Goal: Feedback & Contribution: Submit feedback/report problem

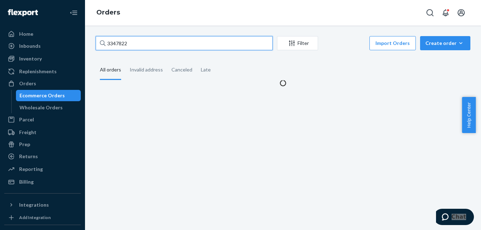
click at [154, 42] on input "3347822" at bounding box center [184, 43] width 177 height 14
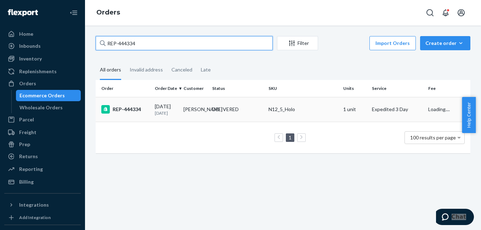
type input "REP-444334"
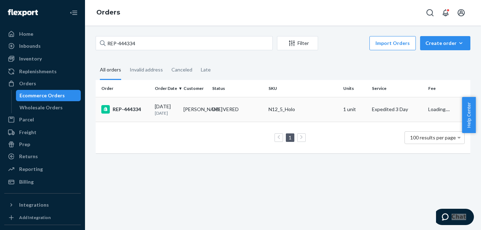
click at [136, 110] on div "REP-444334" at bounding box center [125, 109] width 48 height 9
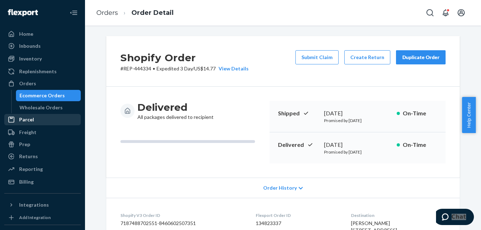
click at [41, 122] on div "Parcel" at bounding box center [42, 120] width 75 height 10
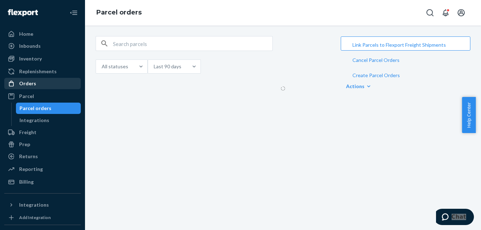
click at [51, 89] on link "Orders" at bounding box center [42, 83] width 77 height 11
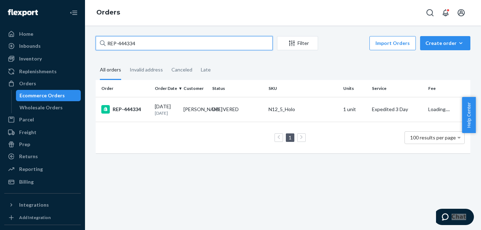
click at [140, 45] on input "REP-444334" at bounding box center [184, 43] width 177 height 14
paste input "134909073"
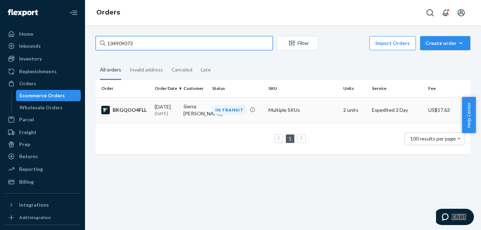
type input "134909073"
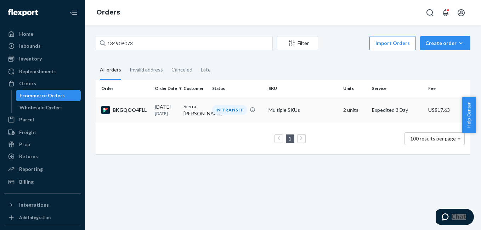
click at [133, 109] on div "BKGQOO4FLL" at bounding box center [125, 110] width 48 height 9
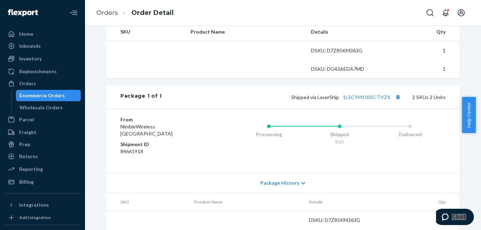
scroll to position [236, 0]
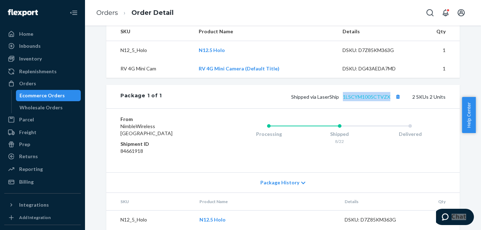
copy link "1LSCYM1005CTVZX"
drag, startPoint x: 342, startPoint y: 116, endPoint x: 388, endPoint y: 113, distance: 46.1
click at [388, 108] on div "Package 1 of 1 Shipped via LaserShip 1LSCYM1005CTVZX 2 SKUs 2 Units" at bounding box center [283, 96] width 354 height 23
click at [34, 88] on div "Orders" at bounding box center [42, 84] width 75 height 10
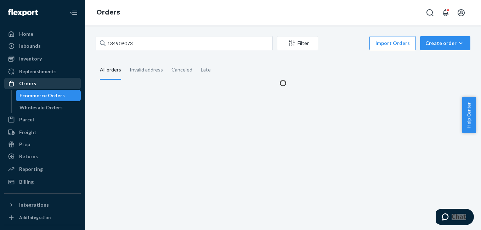
click at [34, 85] on div "Orders" at bounding box center [27, 83] width 17 height 7
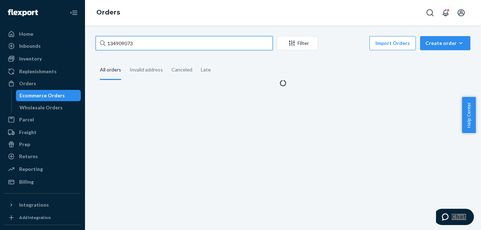
click at [146, 45] on input "134909073" at bounding box center [184, 43] width 177 height 14
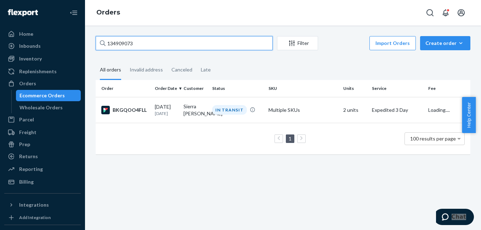
paste input "5000171"
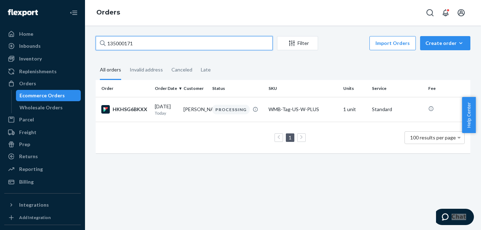
click at [148, 47] on input "135000171" at bounding box center [184, 43] width 177 height 14
paste input "3345674"
type input "3345674"
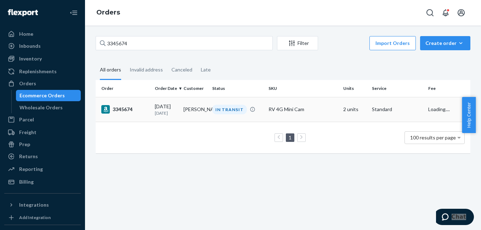
click at [124, 111] on div "3345674" at bounding box center [125, 109] width 48 height 9
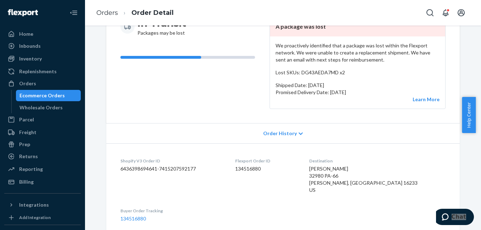
scroll to position [80, 0]
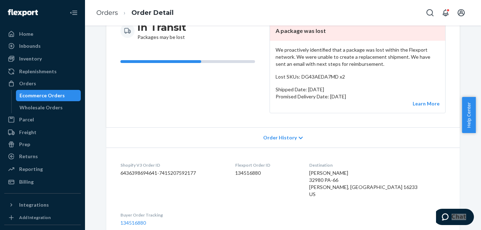
click at [352, 171] on dl "Shopify V3 Order ID 6436398694641-7415207592177 Flexport Order ID 134516880 Des…" at bounding box center [283, 194] width 354 height 93
copy span "[PERSON_NAME]"
click at [35, 90] on link "Ecommerce Orders" at bounding box center [48, 95] width 65 height 11
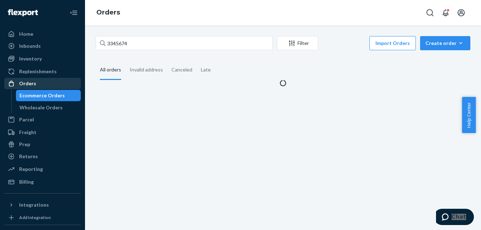
click at [37, 81] on div "Orders" at bounding box center [42, 84] width 75 height 10
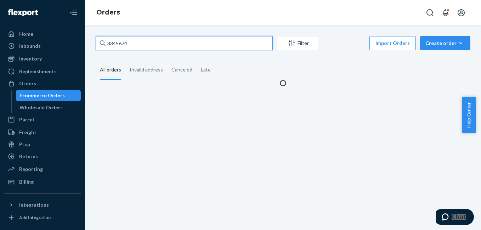
click at [140, 48] on input "3345674" at bounding box center [184, 43] width 177 height 14
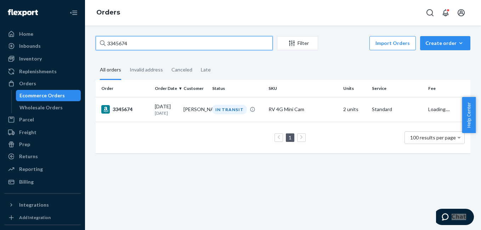
paste input "[PERSON_NAME]"
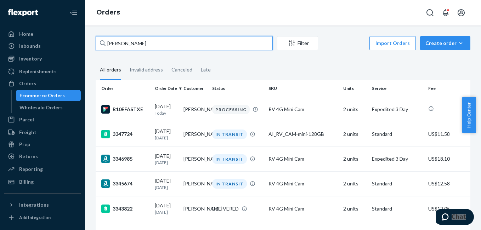
click at [131, 43] on input "[PERSON_NAME]" at bounding box center [184, 43] width 177 height 14
paste input "3346631"
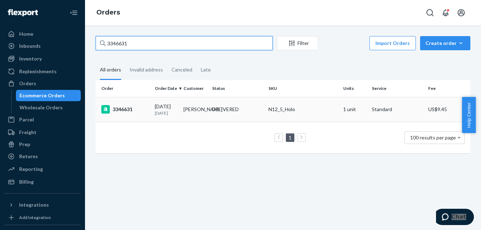
type input "3346631"
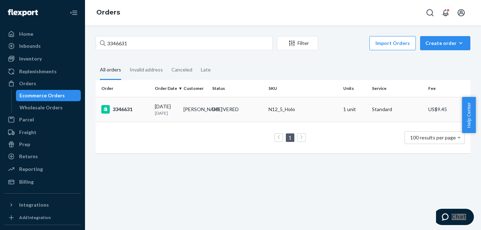
click at [122, 113] on div "3346631" at bounding box center [125, 109] width 48 height 9
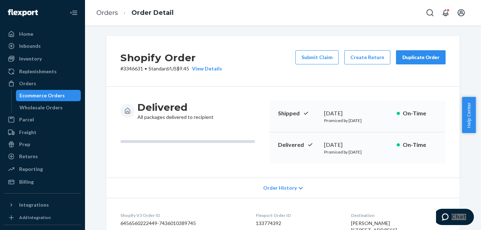
click at [398, 61] on button "Duplicate Order" at bounding box center [421, 57] width 50 height 14
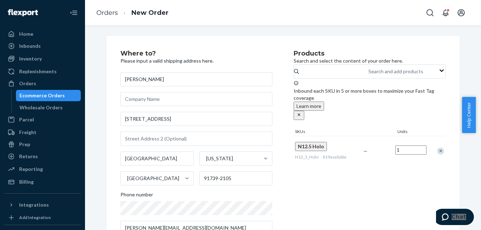
click at [439, 148] on div "Remove Item" at bounding box center [440, 151] width 7 height 7
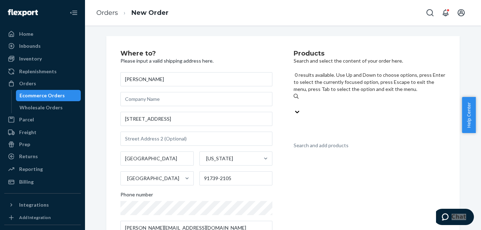
click at [326, 142] on div "Search and add products" at bounding box center [321, 145] width 55 height 7
click at [294, 101] on input "0 results available. Use Up and Down to choose options, press Enter to select t…" at bounding box center [294, 104] width 1 height 7
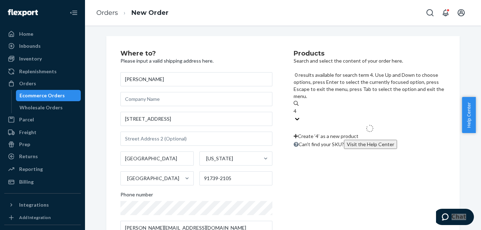
type input "4g"
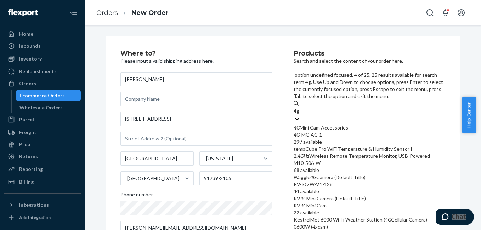
click at [361, 195] on div "RV 4G Mini Camera (Default Title)" at bounding box center [370, 198] width 152 height 7
click at [300, 115] on input "4g" at bounding box center [297, 111] width 6 height 7
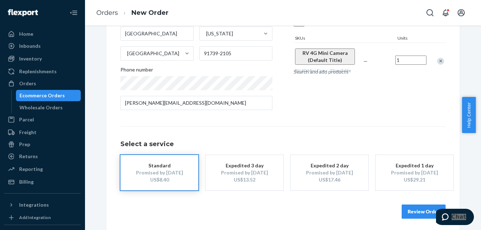
scroll to position [128, 0]
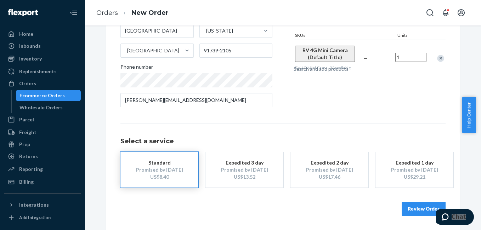
click at [249, 180] on div "US$13.52" at bounding box center [244, 177] width 57 height 7
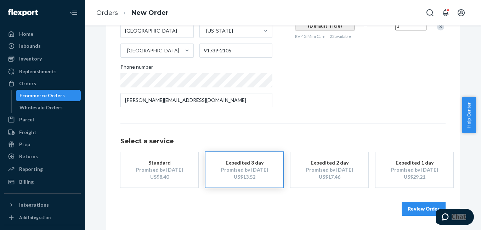
click at [417, 211] on button "Review Order" at bounding box center [424, 209] width 44 height 14
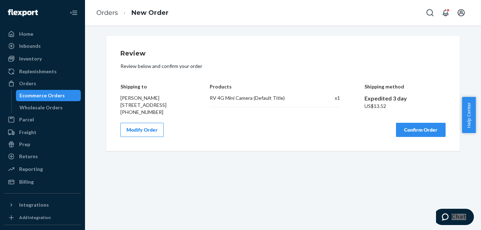
scroll to position [0, 0]
click at [435, 137] on button "Confirm Order" at bounding box center [421, 130] width 50 height 14
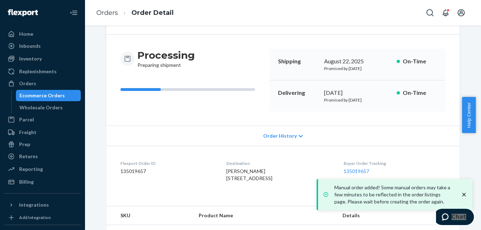
scroll to position [88, 0]
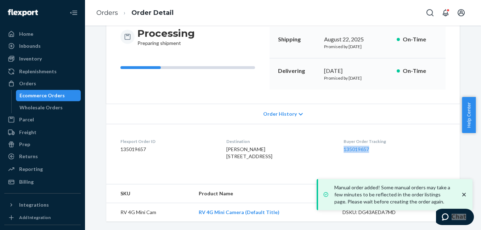
drag, startPoint x: 350, startPoint y: 137, endPoint x: 400, endPoint y: 136, distance: 49.6
click at [400, 136] on dl "Flexport Order ID 135019657 Destination [PERSON_NAME] [STREET_ADDRESS] US Buyer…" at bounding box center [283, 150] width 354 height 53
copy link "135019657"
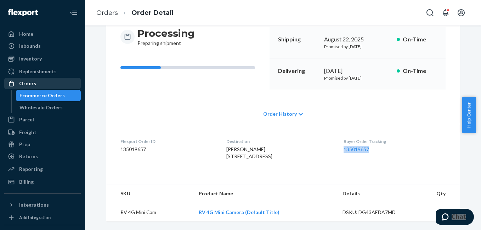
click at [48, 84] on div "Orders" at bounding box center [42, 84] width 75 height 10
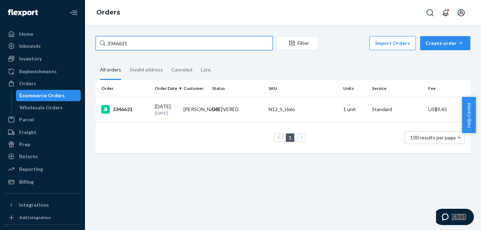
click at [145, 43] on input "3346631" at bounding box center [184, 43] width 177 height 14
paste input "7577"
type input "3347577"
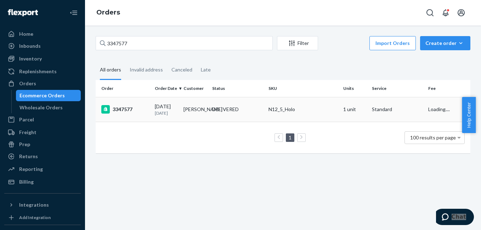
click at [124, 110] on div "3347577" at bounding box center [125, 109] width 48 height 9
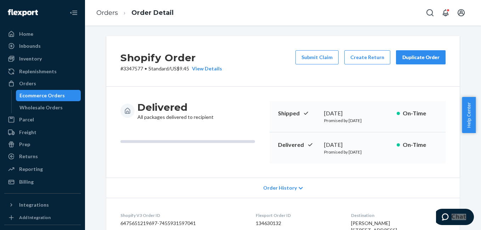
click at [418, 62] on button "Duplicate Order" at bounding box center [421, 57] width 50 height 14
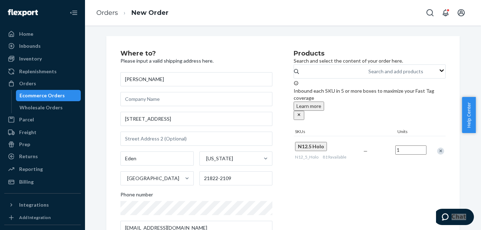
click at [439, 148] on div "Remove Item" at bounding box center [440, 151] width 7 height 7
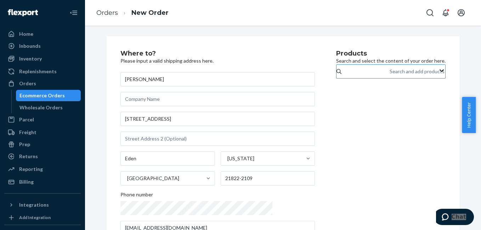
click at [390, 75] on div "Search and add products" at bounding box center [417, 71] width 55 height 7
click at [390, 75] on input "Search and add products" at bounding box center [390, 71] width 1 height 7
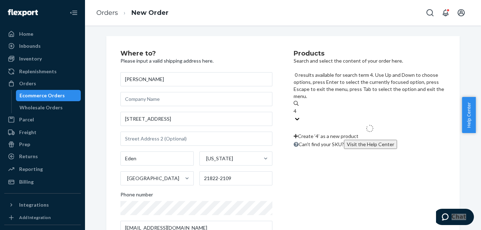
type input "4g"
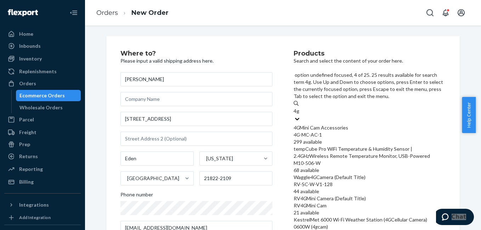
scroll to position [75, 0]
click at [354, 202] on div "RV 4G Mini Cam" at bounding box center [370, 205] width 152 height 7
click at [300, 108] on input "4g" at bounding box center [297, 111] width 6 height 7
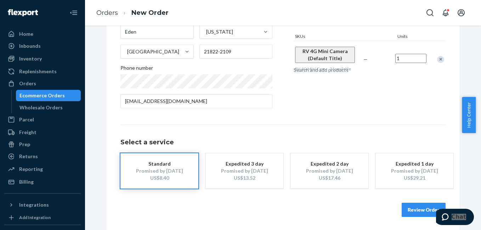
scroll to position [128, 0]
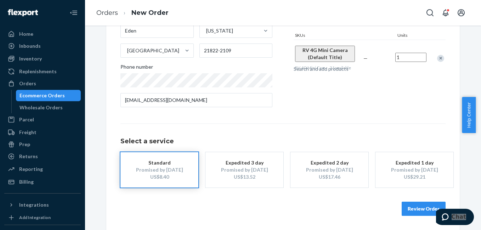
click at [259, 176] on div "US$13.52" at bounding box center [244, 177] width 57 height 7
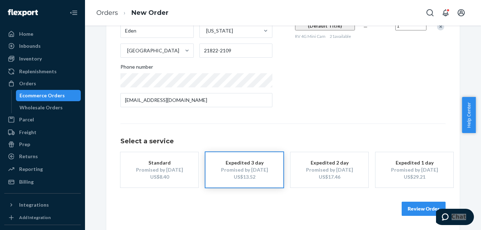
click at [411, 207] on button "Review Order" at bounding box center [424, 209] width 44 height 14
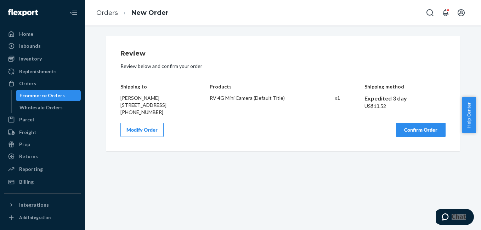
click at [406, 133] on button "Confirm Order" at bounding box center [421, 130] width 50 height 14
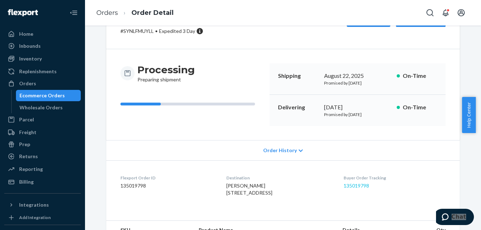
scroll to position [88, 0]
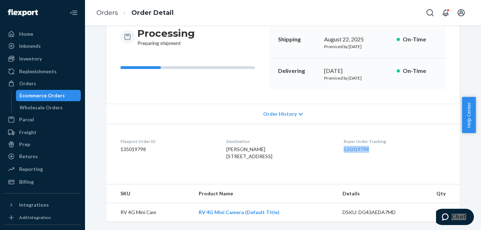
drag, startPoint x: 344, startPoint y: 139, endPoint x: 378, endPoint y: 142, distance: 34.1
click at [378, 142] on dl "Flexport Order ID 135019798 Destination [PERSON_NAME] [STREET_ADDRESS] Buyer Or…" at bounding box center [283, 150] width 354 height 53
copy link "135019798"
click at [64, 83] on div "Orders" at bounding box center [42, 84] width 75 height 10
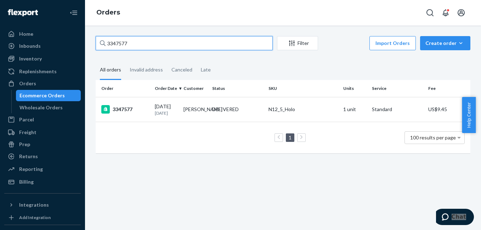
click at [174, 39] on input "3347577" at bounding box center [184, 43] width 177 height 14
paste input "6820"
click at [135, 46] on input "3346820" at bounding box center [184, 43] width 177 height 14
paste input "[PERSON_NAME]"
type input "[PERSON_NAME]"
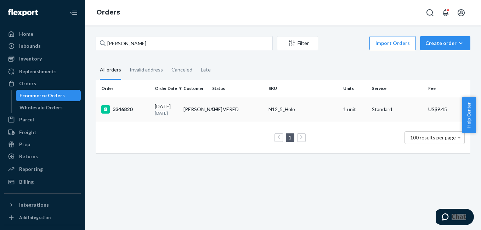
click at [122, 111] on div "3346820" at bounding box center [125, 109] width 48 height 9
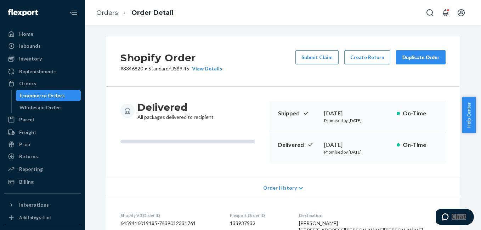
click at [413, 57] on div "Duplicate Order" at bounding box center [421, 57] width 38 height 7
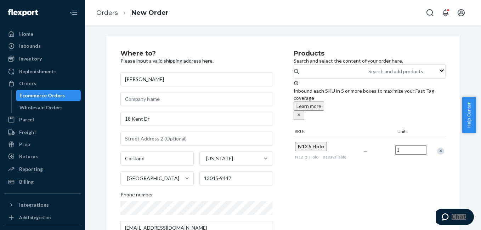
click at [440, 148] on div "Remove Item" at bounding box center [440, 151] width 7 height 7
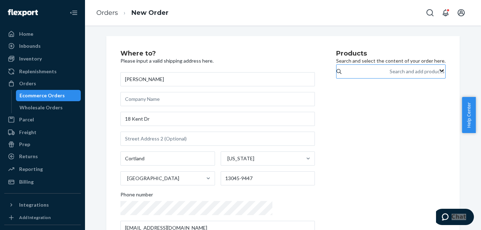
click at [390, 75] on div "Search and add products" at bounding box center [417, 71] width 55 height 7
click at [390, 75] on input "Search and add products" at bounding box center [390, 71] width 1 height 7
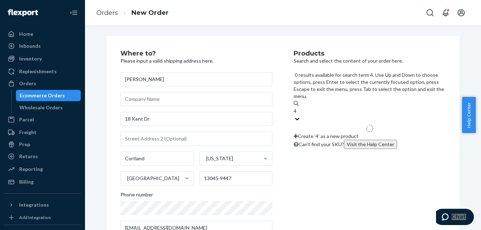
type input "4g"
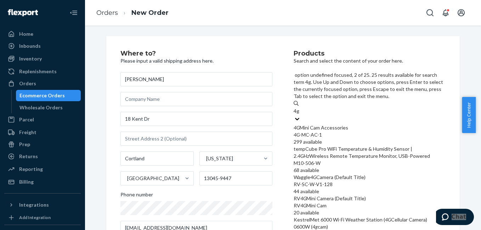
scroll to position [59, 0]
click at [360, 195] on div "RV 4G Mini Camera (Default Title)" at bounding box center [370, 198] width 152 height 7
click at [300, 113] on input "4g" at bounding box center [297, 111] width 6 height 7
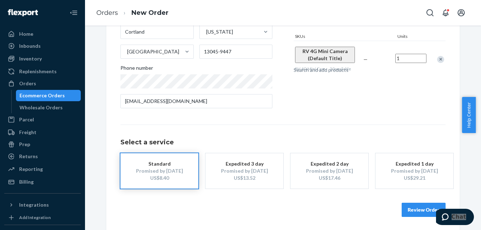
scroll to position [128, 0]
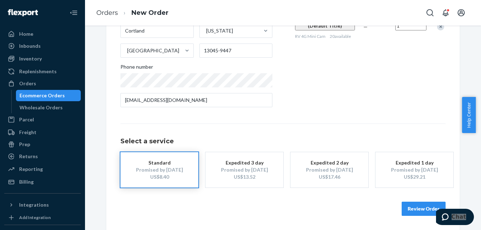
click at [250, 174] on div "US$13.52" at bounding box center [244, 177] width 57 height 7
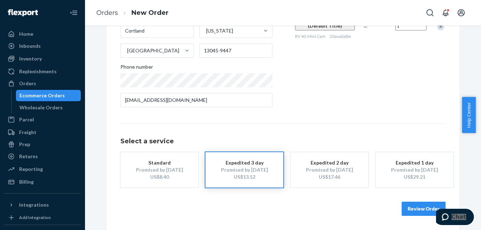
click at [405, 209] on button "Review Order" at bounding box center [424, 209] width 44 height 14
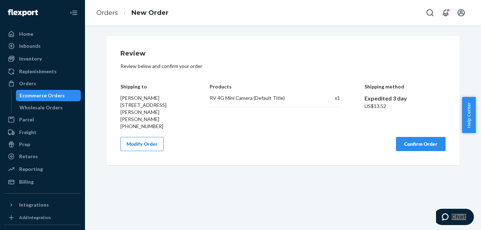
scroll to position [0, 0]
click at [412, 139] on button "Confirm Order" at bounding box center [421, 144] width 50 height 14
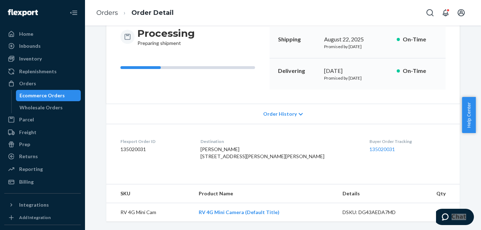
scroll to position [88, 0]
drag, startPoint x: 343, startPoint y: 140, endPoint x: 381, endPoint y: 139, distance: 38.3
click at [381, 139] on dl "Flexport Order ID 135020031 Destination [PERSON_NAME][GEOGRAPHIC_DATA][STREET_A…" at bounding box center [283, 150] width 354 height 53
copy link "135020031"
click at [33, 85] on div "Orders" at bounding box center [27, 83] width 17 height 7
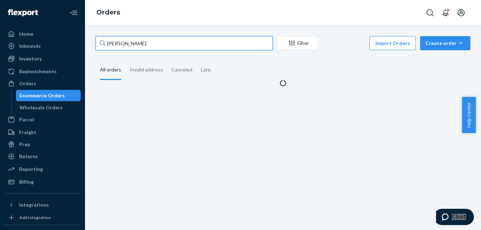
click at [186, 46] on input "[PERSON_NAME]" at bounding box center [184, 43] width 177 height 14
paste input "134737060"
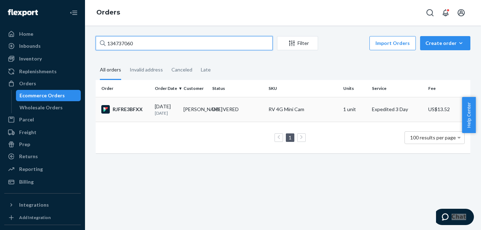
type input "134737060"
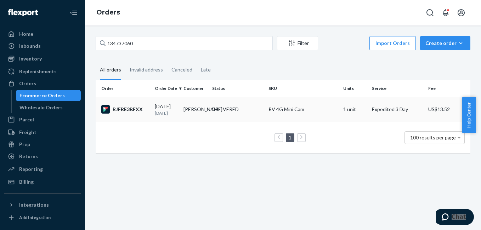
click at [128, 112] on div "RJFRE3BFXX" at bounding box center [125, 109] width 48 height 9
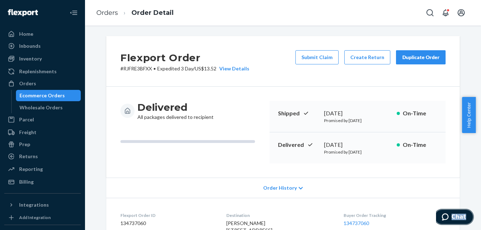
click at [446, 215] on icon "Chat" at bounding box center [445, 217] width 7 height 7
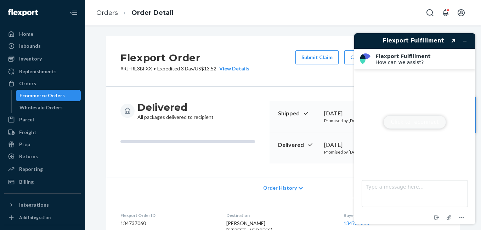
click at [410, 122] on button "Click to reconnect" at bounding box center [414, 121] width 63 height 13
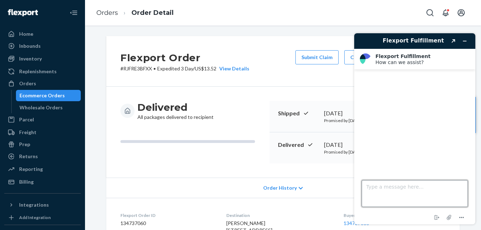
click at [378, 188] on textarea "Type a message here..." at bounding box center [415, 193] width 106 height 27
paste textarea "134737060"
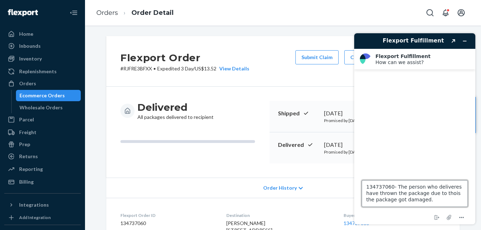
drag, startPoint x: 440, startPoint y: 186, endPoint x: 392, endPoint y: 194, distance: 48.4
click at [392, 194] on textarea "134737060- The person who deliveres have thrown the package due to thois the pa…" at bounding box center [415, 193] width 106 height 27
type textarea "134737060- The person who delivers have thrown the package due to this the pack…"
click at [422, 202] on textarea "134737060- The person who delivers have thrown the package due to this the pack…" at bounding box center [415, 193] width 106 height 27
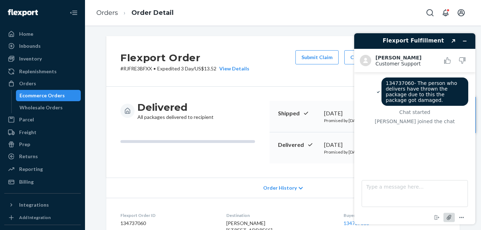
click at [450, 220] on icon "Attach file" at bounding box center [449, 217] width 13 height 13
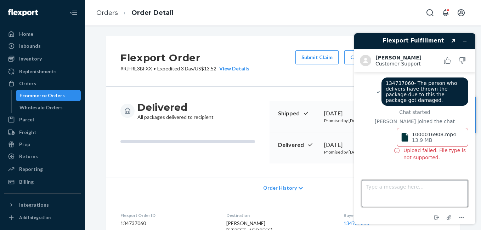
click at [417, 192] on textarea "Type a message here..." at bounding box center [415, 193] width 106 height 27
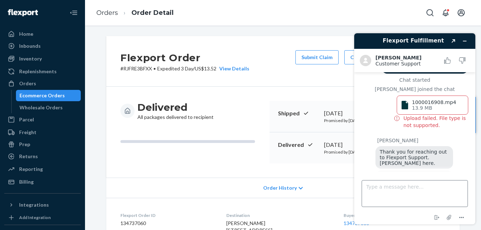
scroll to position [51, 0]
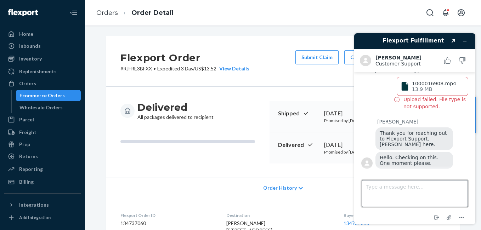
click at [399, 197] on textarea "Type a message here..." at bounding box center [415, 193] width 106 height 27
click at [397, 191] on textarea "Type a message here..." at bounding box center [415, 193] width 106 height 27
drag, startPoint x: 420, startPoint y: 196, endPoint x: 438, endPoint y: 186, distance: 20.2
click at [424, 193] on textarea "I do have a video proof, but unabel to send it in this chat." at bounding box center [415, 193] width 106 height 27
type textarea "I do have a video proof, but unable to send it in this chat."
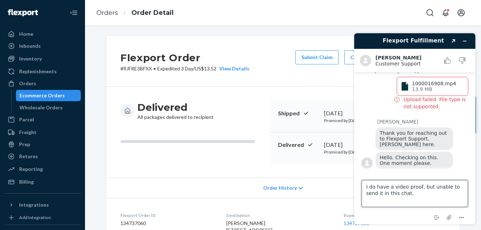
click at [416, 197] on textarea "I do have a video proof, but unable to send it in this chat." at bounding box center [415, 193] width 106 height 27
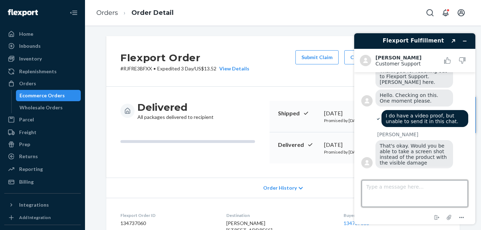
scroll to position [114, 0]
click at [416, 194] on textarea "Type a message here..." at bounding box center [415, 193] width 106 height 27
click at [435, 191] on textarea "No here my concern is you" at bounding box center [415, 193] width 106 height 27
type textarea "No here my concern is you need to take an action on the career end."
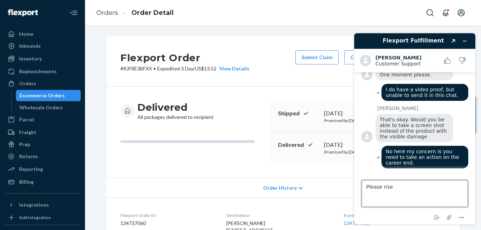
type textarea "Please rise"
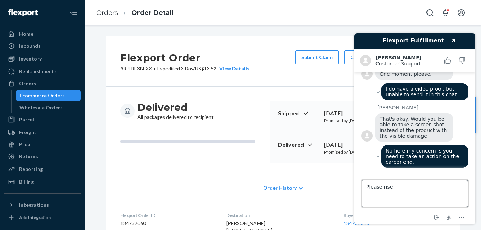
scroll to position [142, 0]
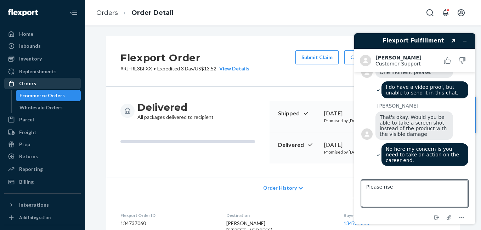
click at [24, 86] on div "Orders" at bounding box center [27, 83] width 17 height 7
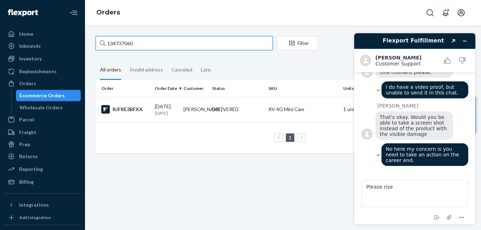
click at [162, 44] on input "134737060" at bounding box center [184, 43] width 177 height 14
paste input "REP-44434"
type input "REP-444340"
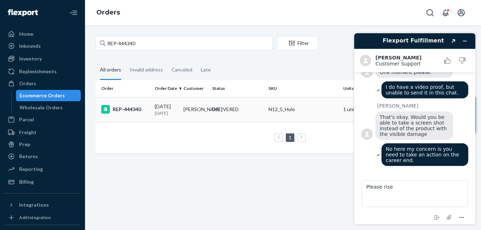
click at [124, 109] on div "REP-444340" at bounding box center [125, 109] width 48 height 9
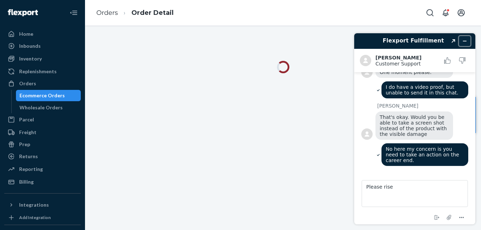
click at [466, 43] on icon "Minimise widget" at bounding box center [464, 41] width 5 height 5
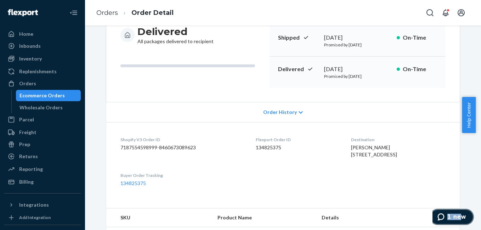
scroll to position [69, 0]
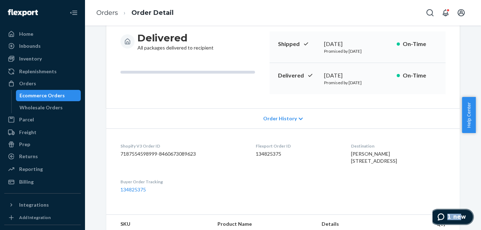
click at [445, 214] on icon "1 new" at bounding box center [440, 217] width 7 height 7
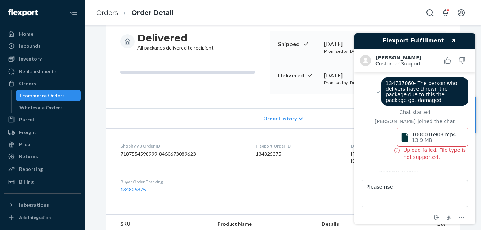
scroll to position [188, 0]
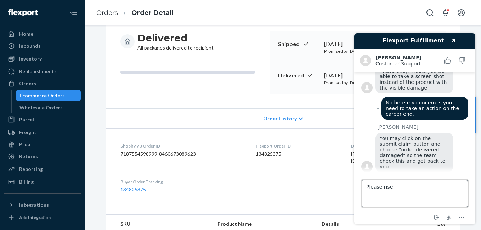
click at [390, 191] on textarea "Please rise" at bounding box center [415, 193] width 106 height 27
type textarea "Ok"
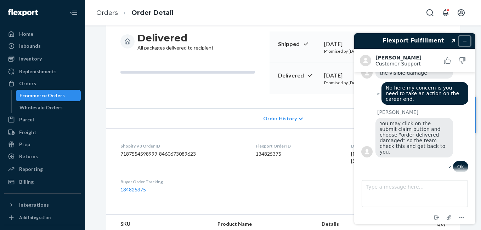
click at [465, 42] on icon "Minimise widget" at bounding box center [464, 41] width 5 height 5
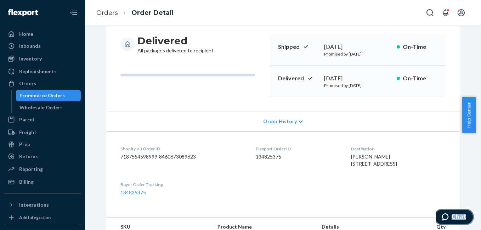
scroll to position [62, 0]
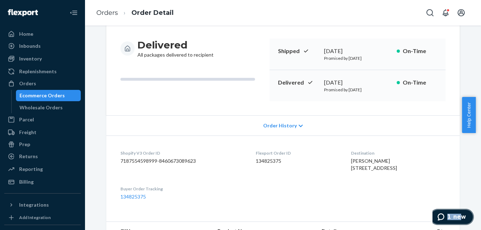
click at [458, 220] on span "1 new" at bounding box center [456, 217] width 19 height 6
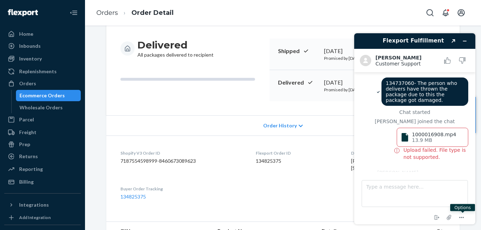
scroll to position [235, 0]
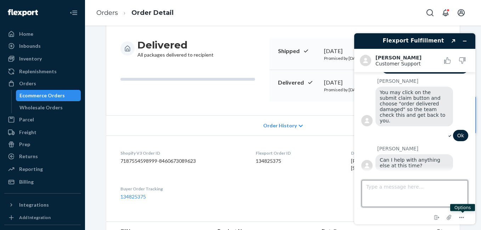
click at [412, 187] on textarea "Type a message here..." at bounding box center [415, 193] width 106 height 27
type textarea "No thanks"
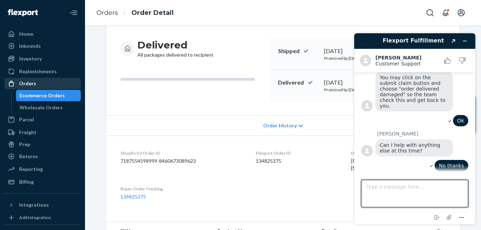
click at [50, 84] on div "Orders" at bounding box center [42, 84] width 75 height 10
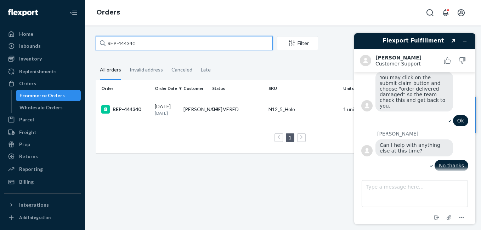
click at [134, 44] on input "REP-444340" at bounding box center [184, 43] width 177 height 14
paste input "334613"
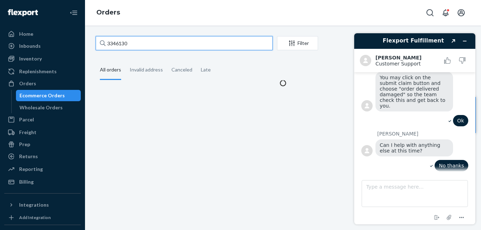
scroll to position [251, 0]
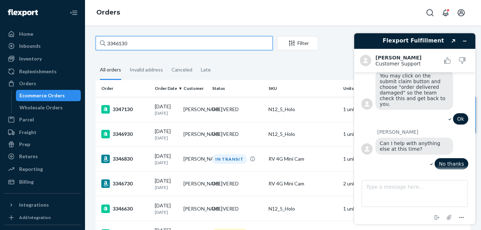
drag, startPoint x: 139, startPoint y: 46, endPoint x: 323, endPoint y: 39, distance: 184.7
click at [140, 46] on input "3346130" at bounding box center [184, 43] width 177 height 14
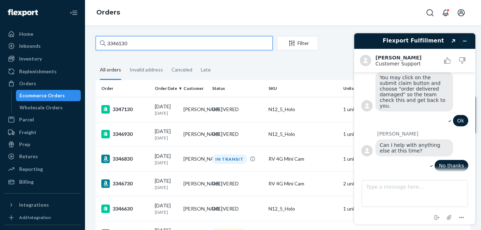
type input "3346130"
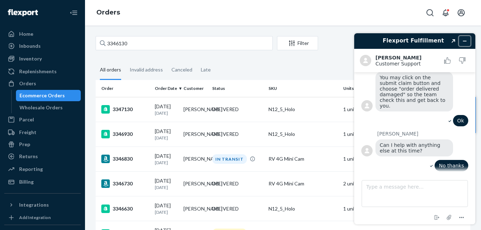
click at [461, 38] on button "Minimise widget" at bounding box center [464, 41] width 11 height 10
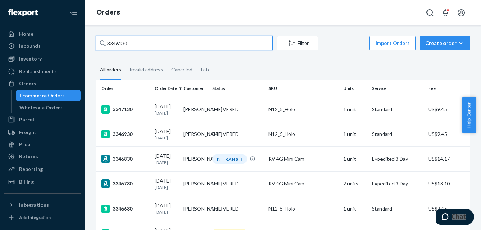
drag, startPoint x: 127, startPoint y: 45, endPoint x: 111, endPoint y: 50, distance: 17.0
click at [125, 45] on input "3346130" at bounding box center [184, 43] width 177 height 14
click at [107, 44] on input "3346130" at bounding box center [184, 43] width 177 height 14
click at [136, 41] on input "3346130" at bounding box center [184, 43] width 177 height 14
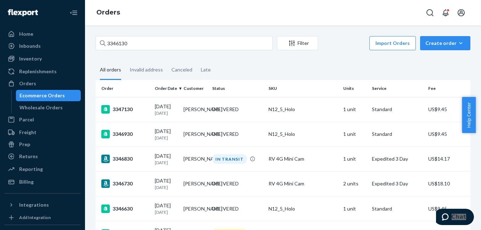
click at [101, 42] on icon at bounding box center [103, 43] width 6 height 6
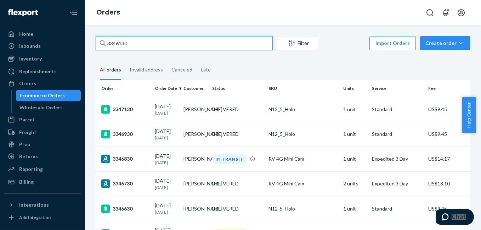
click at [101, 42] on input "3346130" at bounding box center [184, 43] width 177 height 14
click at [157, 46] on input "3346130" at bounding box center [184, 43] width 177 height 14
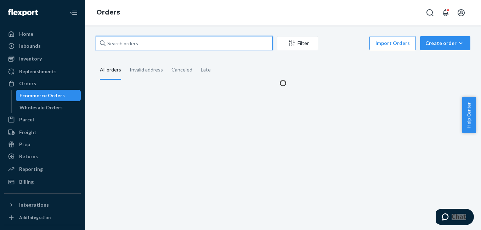
paste input "3346130"
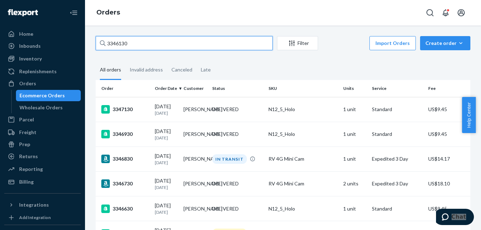
click at [212, 45] on input "3346130" at bounding box center [184, 43] width 177 height 14
paste input "13473706"
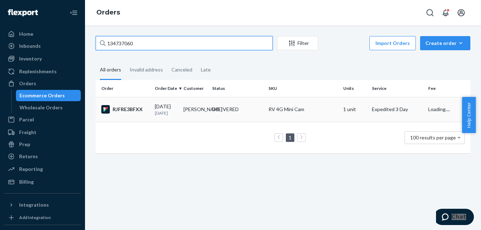
type input "134737060"
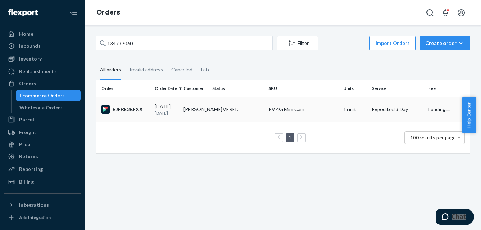
click at [139, 112] on div "RJFRE3BFXX" at bounding box center [125, 109] width 48 height 9
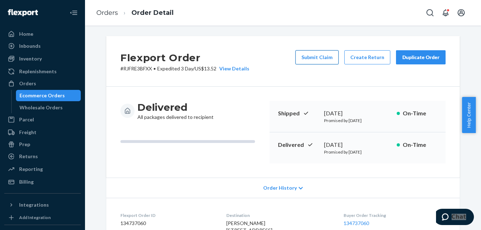
click at [319, 59] on button "Submit Claim" at bounding box center [316, 57] width 43 height 14
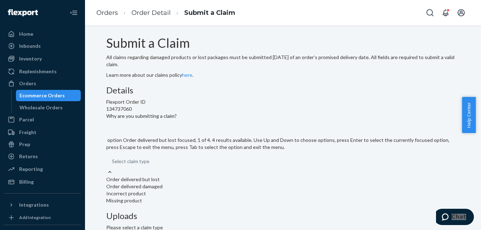
click at [229, 169] on div "Select claim type" at bounding box center [283, 161] width 354 height 14
click at [113, 165] on input "Why are you submitting a claim? option Order delivered but lost focused, 1 of 4…" at bounding box center [112, 161] width 1 height 7
click at [211, 183] on div "Order delivered damaged" at bounding box center [283, 186] width 354 height 7
click at [113, 158] on input "Why are you submitting a claim? option Order delivered damaged focused, 0 of 4.…" at bounding box center [112, 161] width 1 height 7
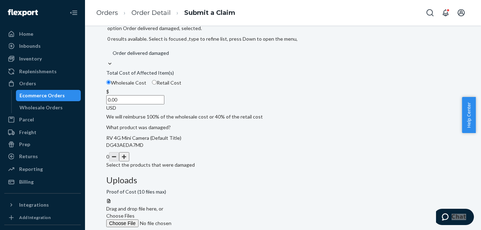
scroll to position [111, 0]
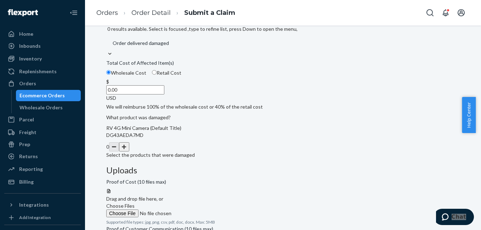
click at [157, 75] on input "Retail Cost" at bounding box center [154, 72] width 5 height 5
radio input "true"
radio input "false"
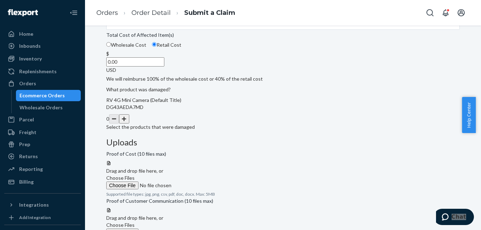
click at [129, 124] on button "button" at bounding box center [124, 118] width 10 height 9
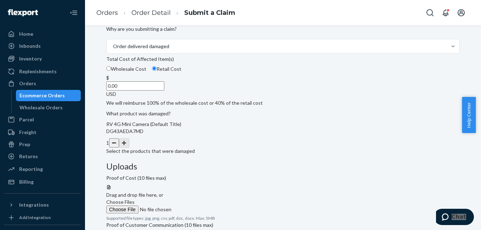
scroll to position [100, 0]
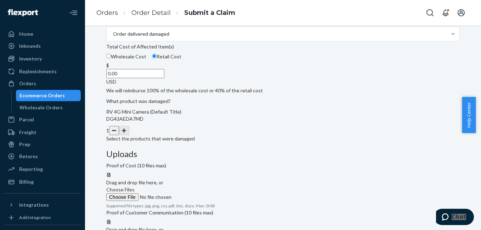
click at [135, 187] on span "Choose Files" at bounding box center [120, 190] width 28 height 6
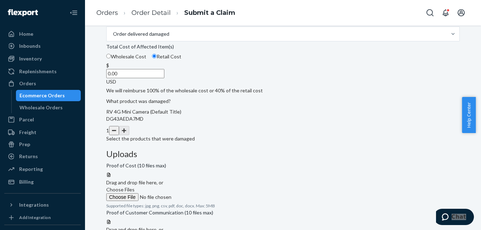
click at [203, 193] on input "Choose Files" at bounding box center [154, 197] width 96 height 8
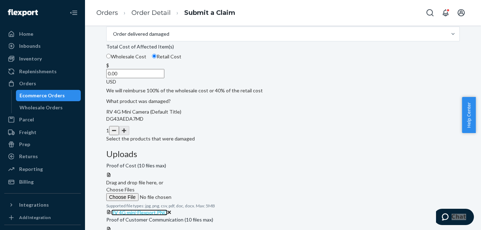
click at [168, 210] on span "RV 4G mini-Flexport.PNG" at bounding box center [139, 213] width 56 height 6
click at [164, 78] on input "0.00" at bounding box center [135, 73] width 58 height 9
type input "199.00"
click at [266, 100] on div "Details Flexport Order ID 134737060 Why are you submitting a claim? Order deliv…" at bounding box center [283, 64] width 354 height 156
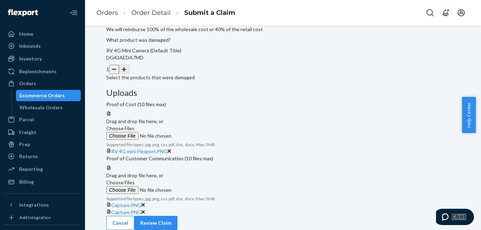
scroll to position [194, 0]
click at [177, 218] on button "Review Claim" at bounding box center [155, 223] width 43 height 14
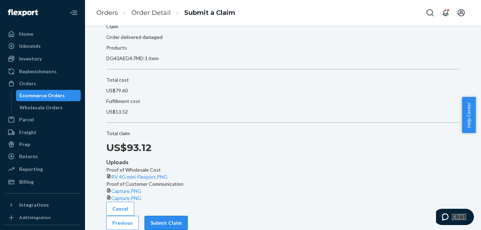
click at [188, 219] on button "Submit Claim" at bounding box center [166, 223] width 43 height 14
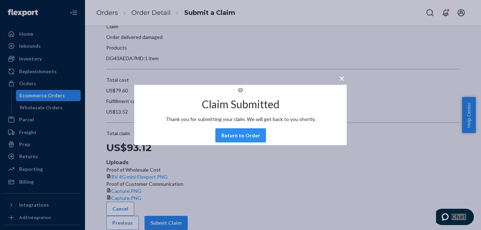
click at [241, 143] on button "Return to Order" at bounding box center [240, 136] width 51 height 14
